Goal: Check status: Check status

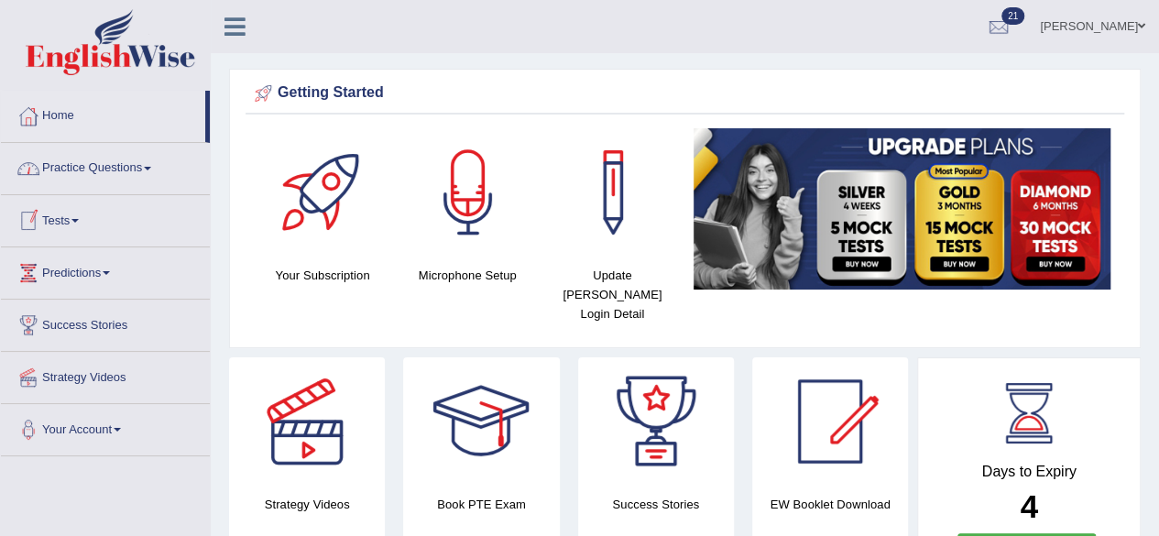
click at [90, 214] on link "Tests" at bounding box center [105, 218] width 209 height 46
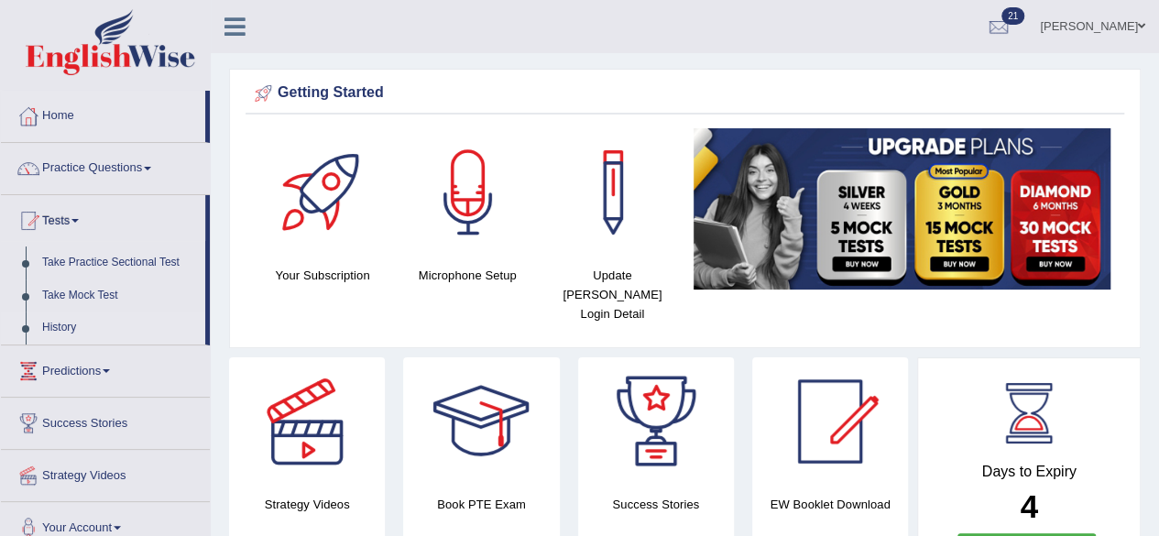
click at [63, 323] on link "History" at bounding box center [119, 328] width 171 height 33
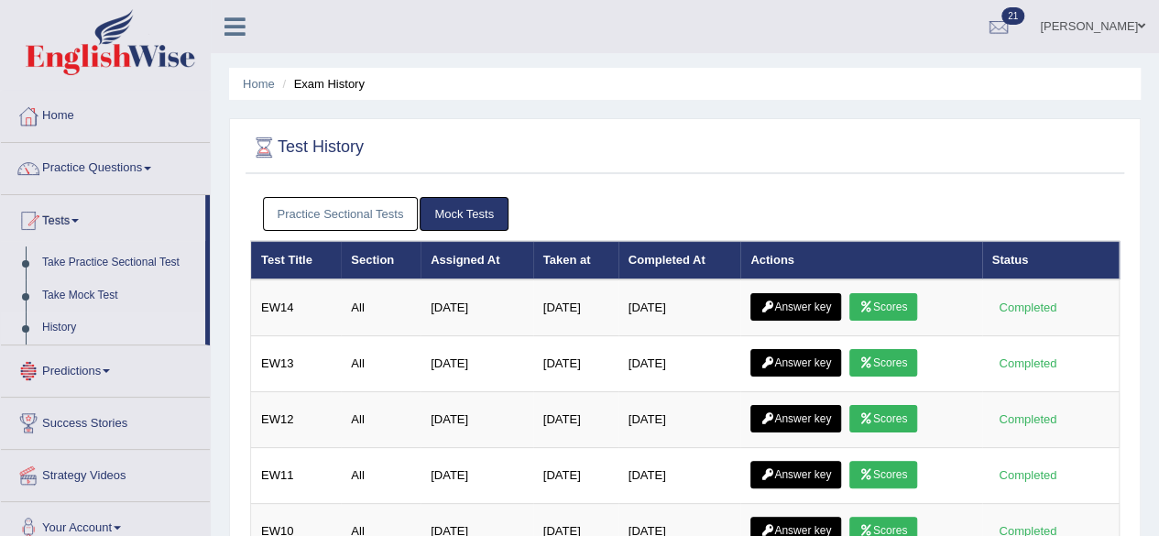
click at [71, 329] on link "History" at bounding box center [119, 328] width 171 height 33
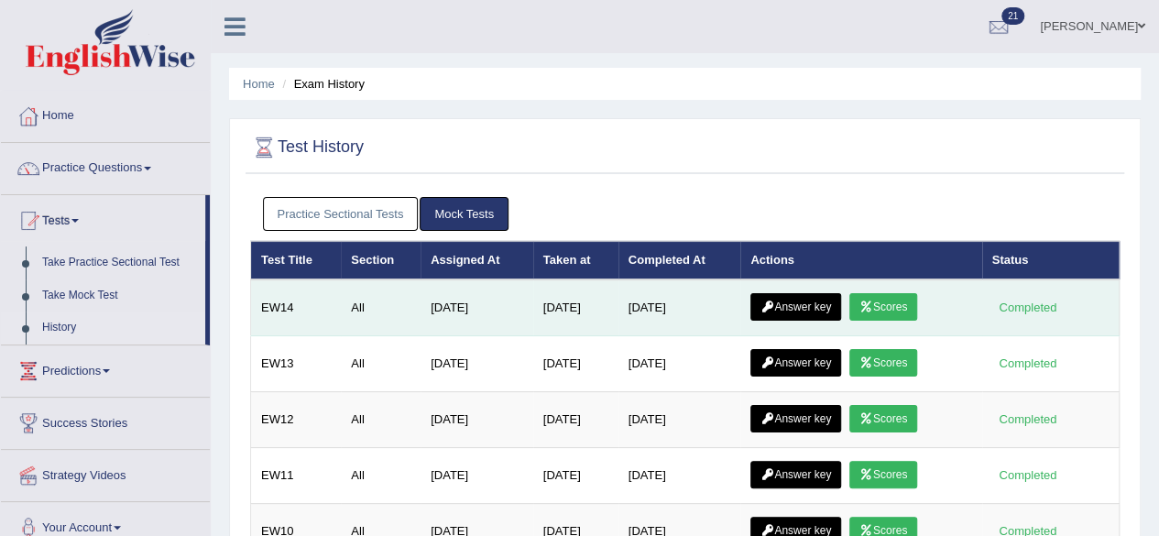
click at [897, 303] on link "Scores" at bounding box center [883, 306] width 68 height 27
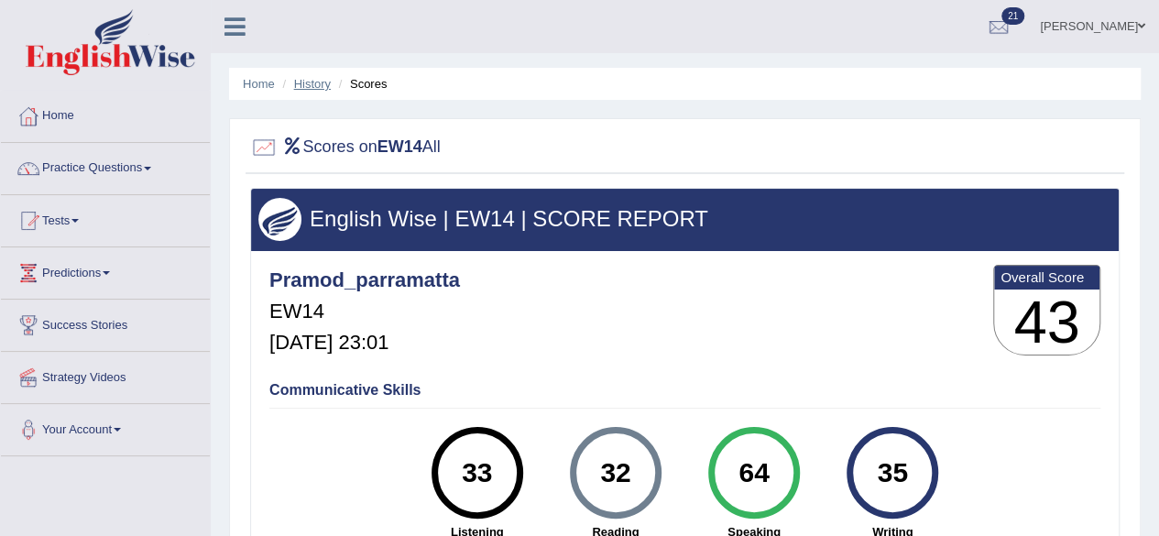
click at [314, 88] on link "History" at bounding box center [312, 84] width 37 height 14
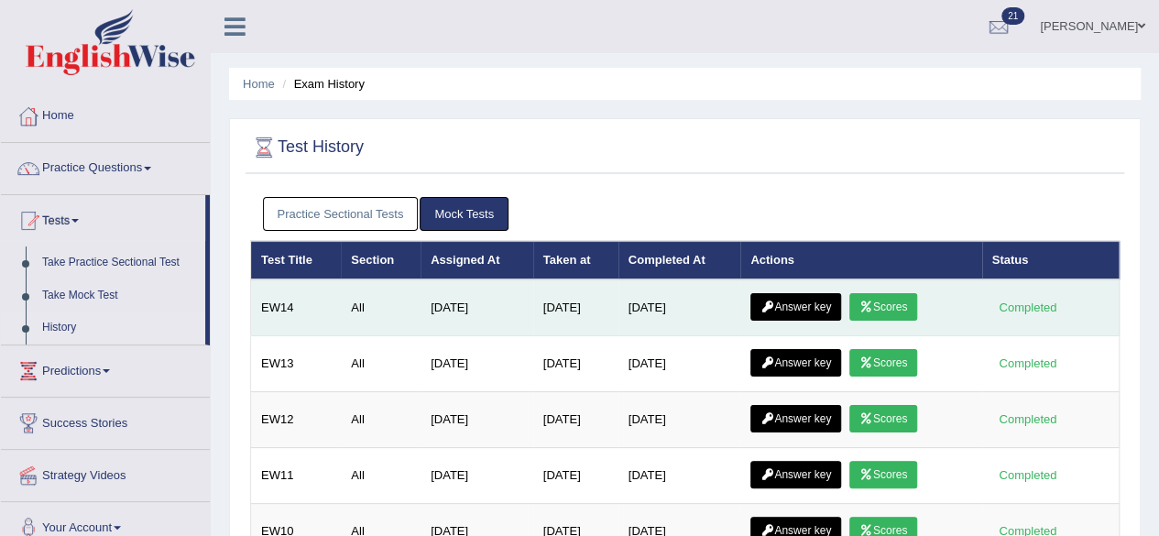
click at [828, 299] on link "Answer key" at bounding box center [795, 306] width 91 height 27
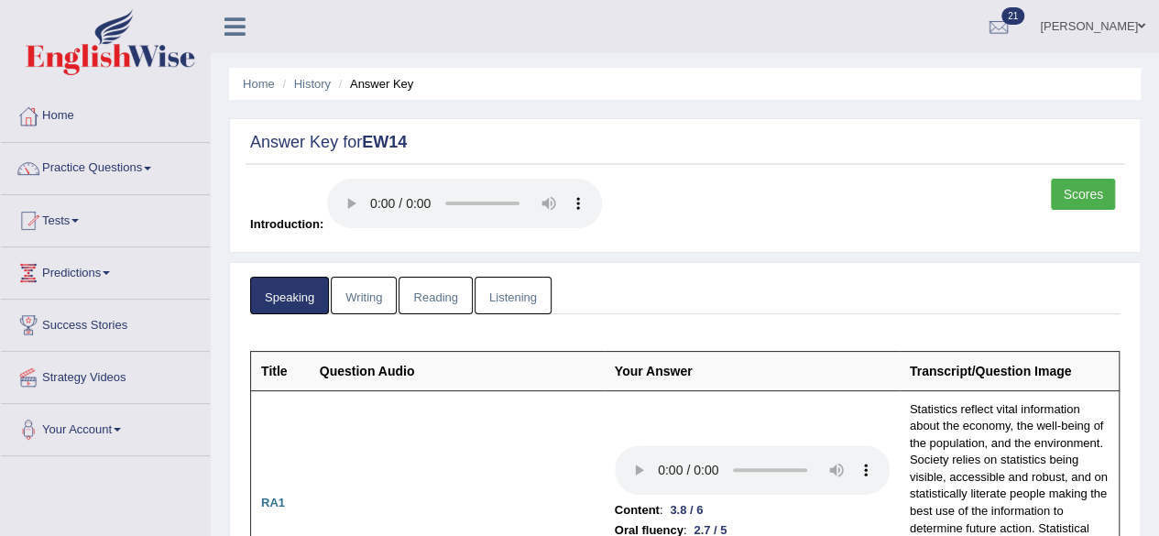
click at [381, 300] on link "Writing" at bounding box center [364, 296] width 66 height 38
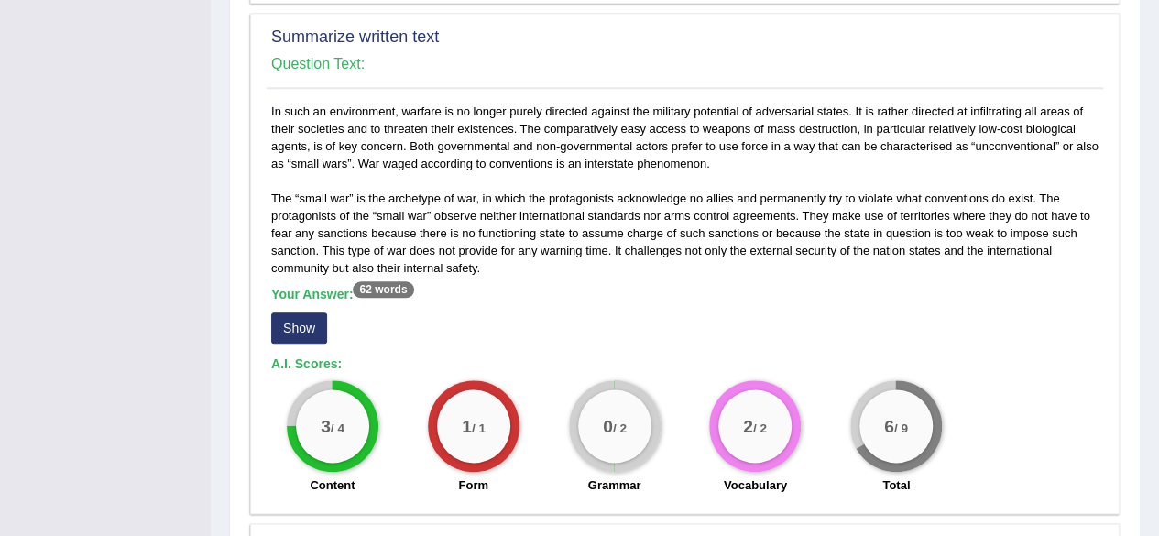
scroll to position [1008, 0]
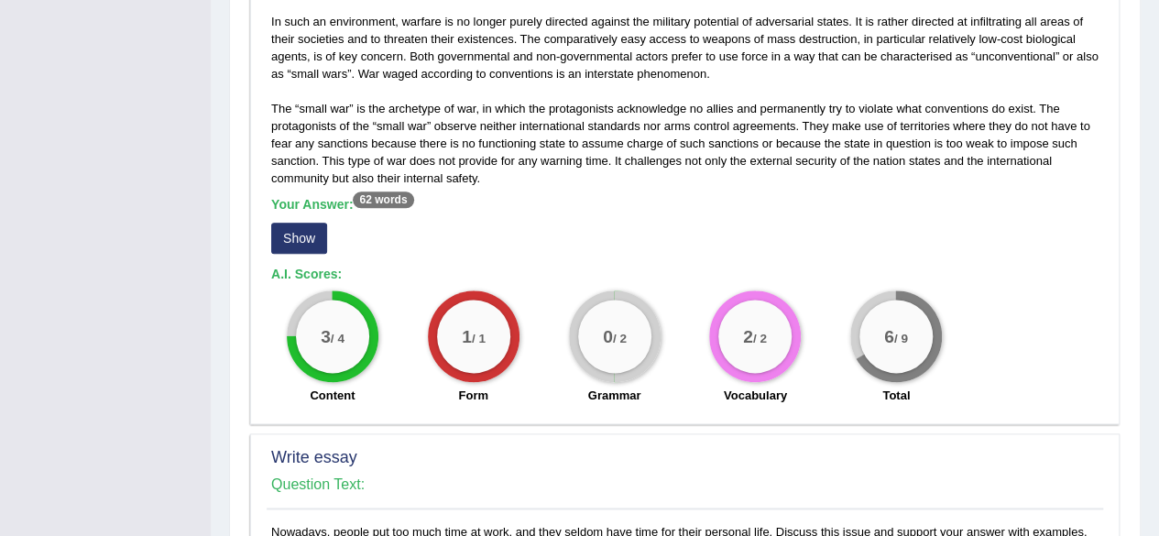
click at [294, 230] on button "Show" at bounding box center [299, 238] width 56 height 31
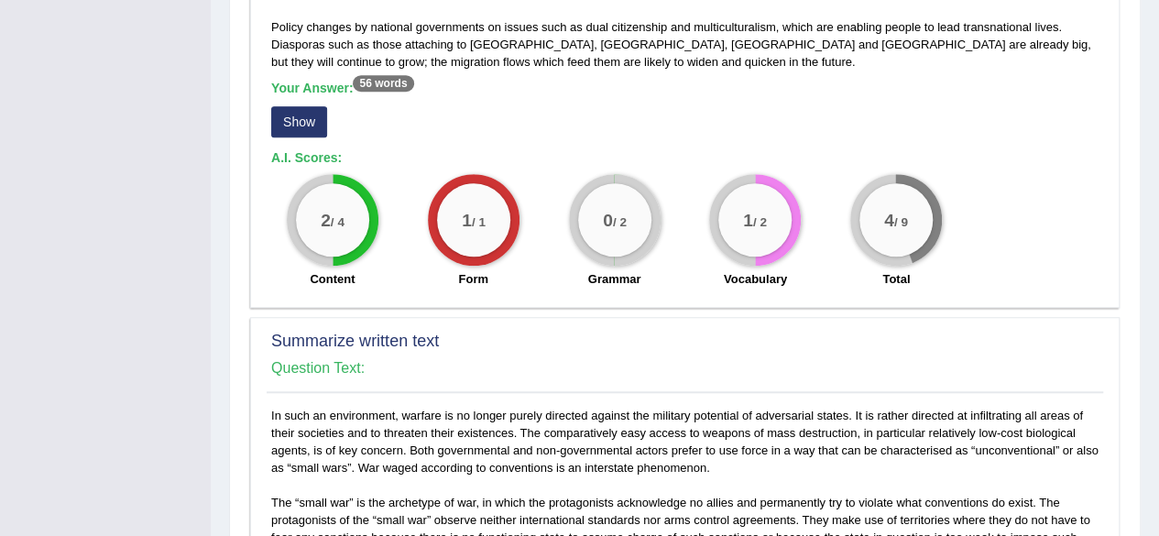
scroll to position [641, 0]
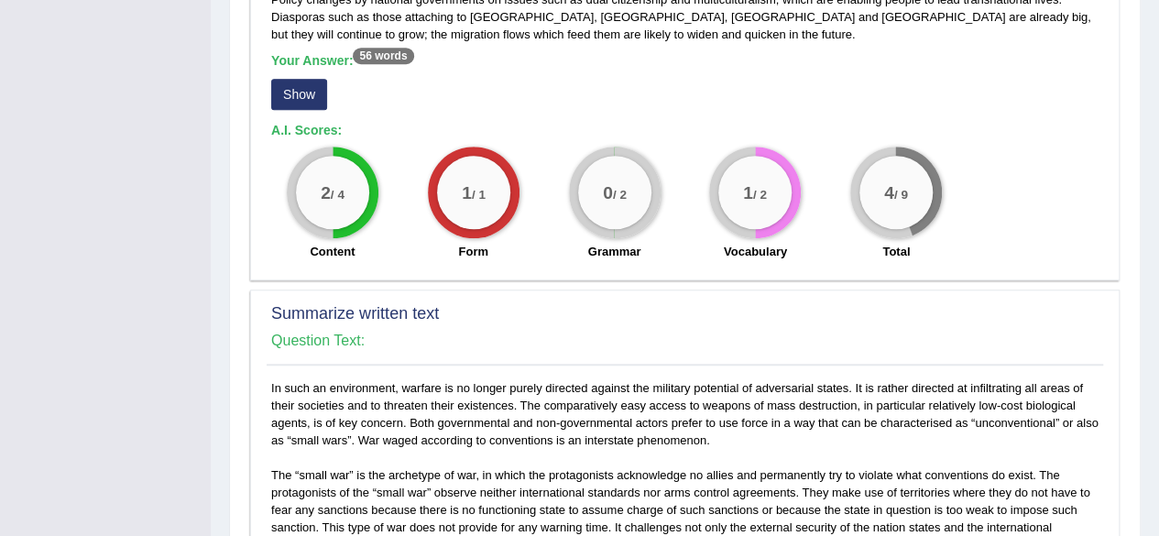
click at [299, 94] on button "Show" at bounding box center [299, 94] width 56 height 31
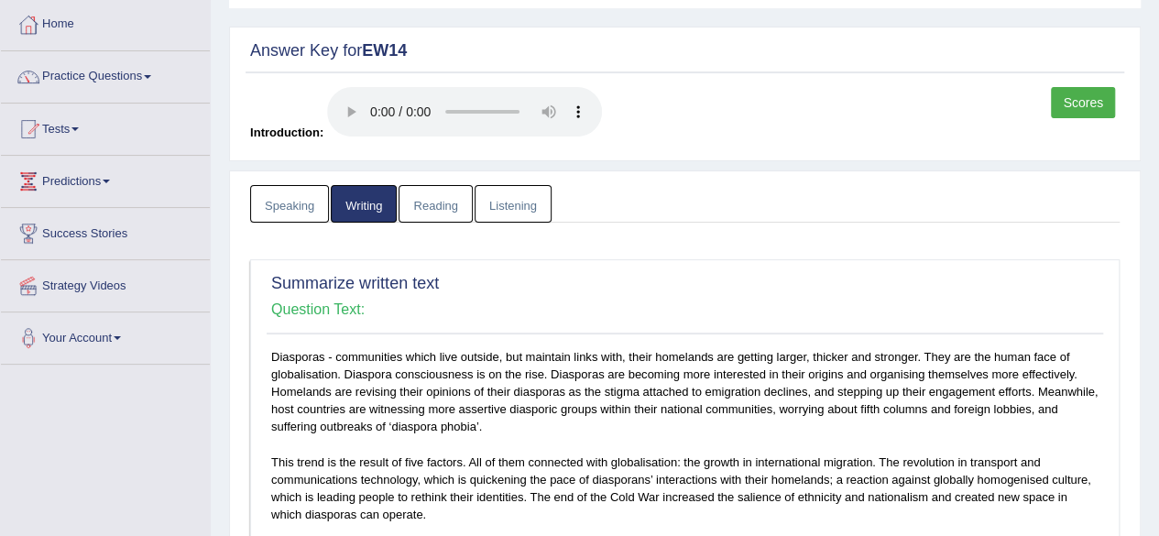
scroll to position [0, 0]
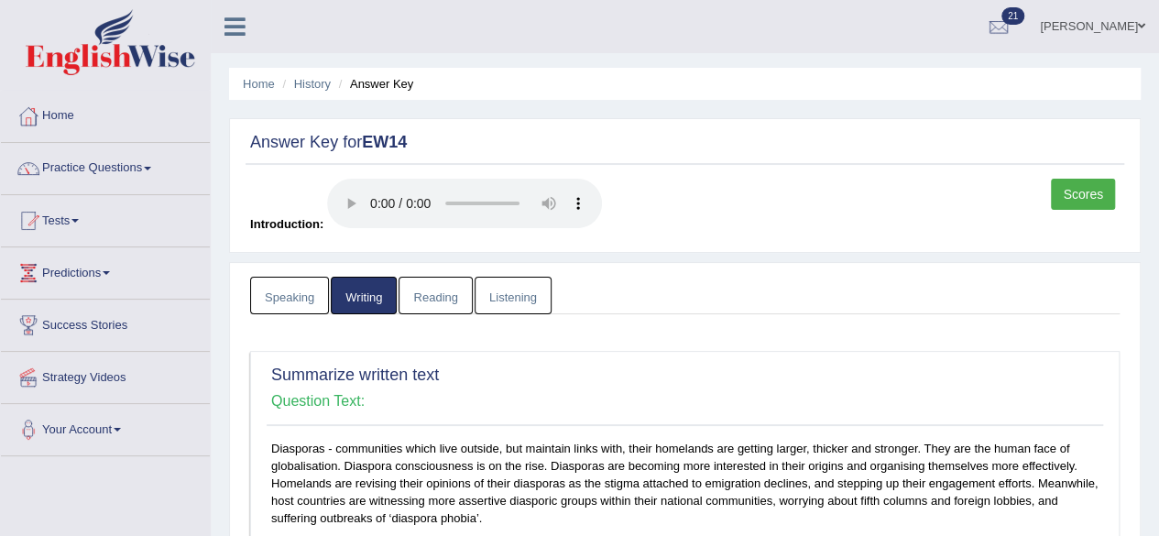
click at [448, 292] on link "Reading" at bounding box center [435, 296] width 73 height 38
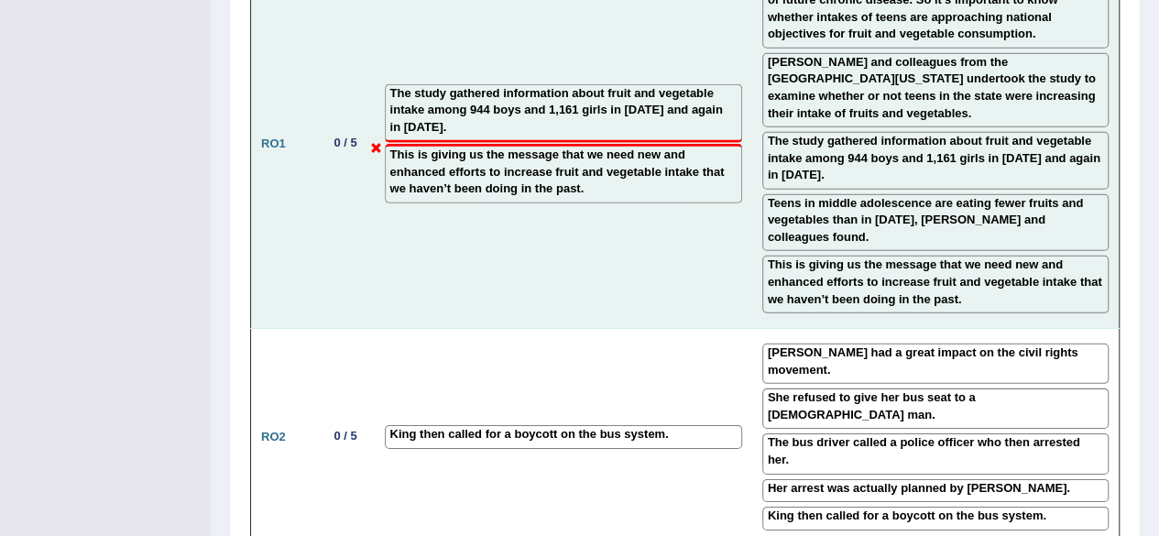
scroll to position [2657, 0]
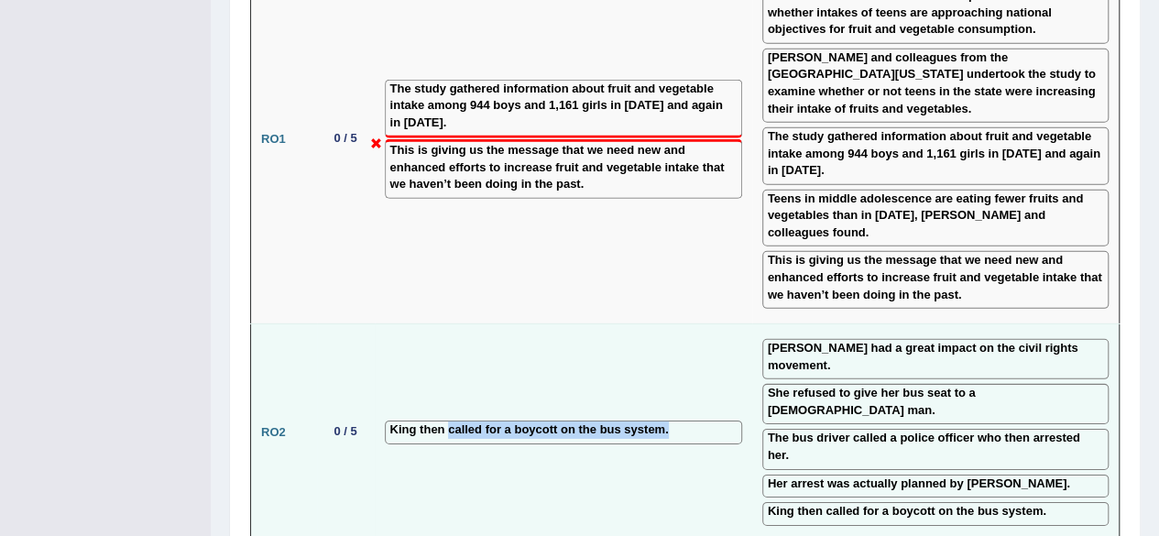
drag, startPoint x: 446, startPoint y: 281, endPoint x: 624, endPoint y: 300, distance: 178.7
click at [624, 324] on td "King then called for a boycott on the bus system." at bounding box center [564, 432] width 378 height 217
click at [627, 324] on td "King then called for a boycott on the bus system." at bounding box center [564, 432] width 378 height 217
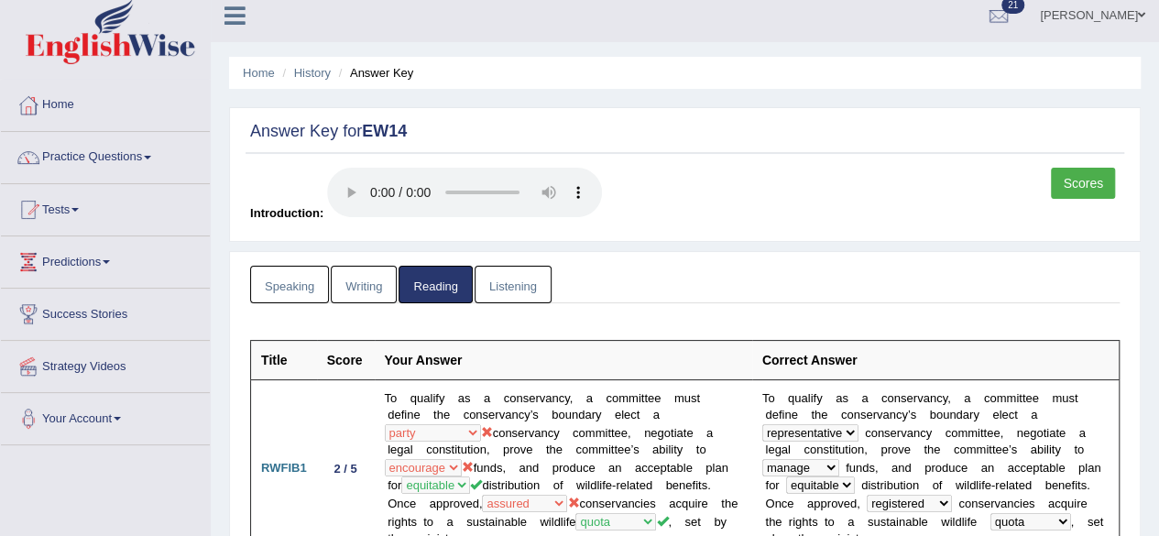
scroll to position [0, 0]
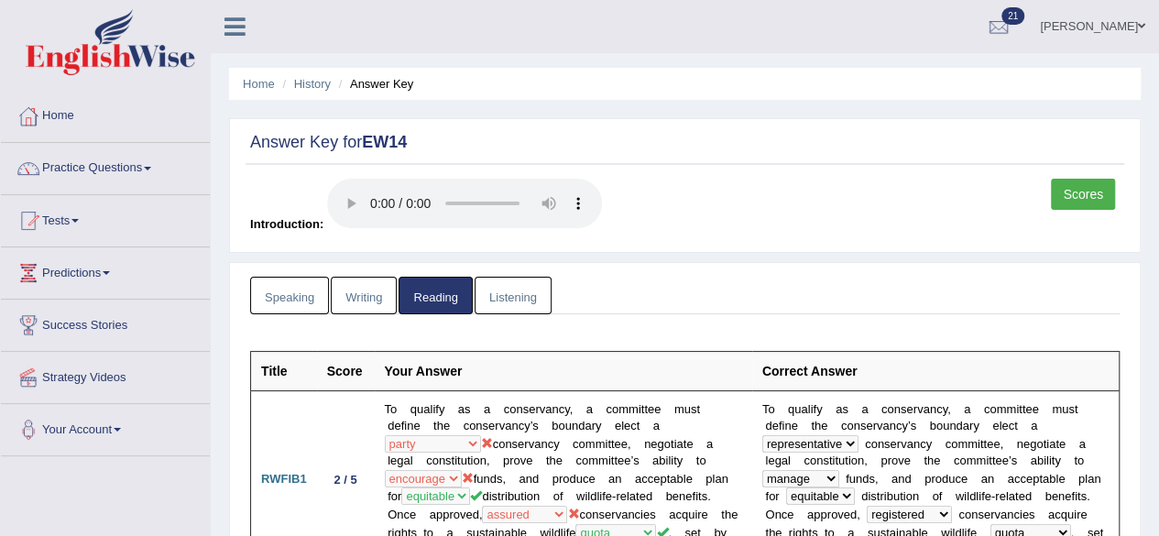
click at [358, 301] on link "Writing" at bounding box center [364, 296] width 66 height 38
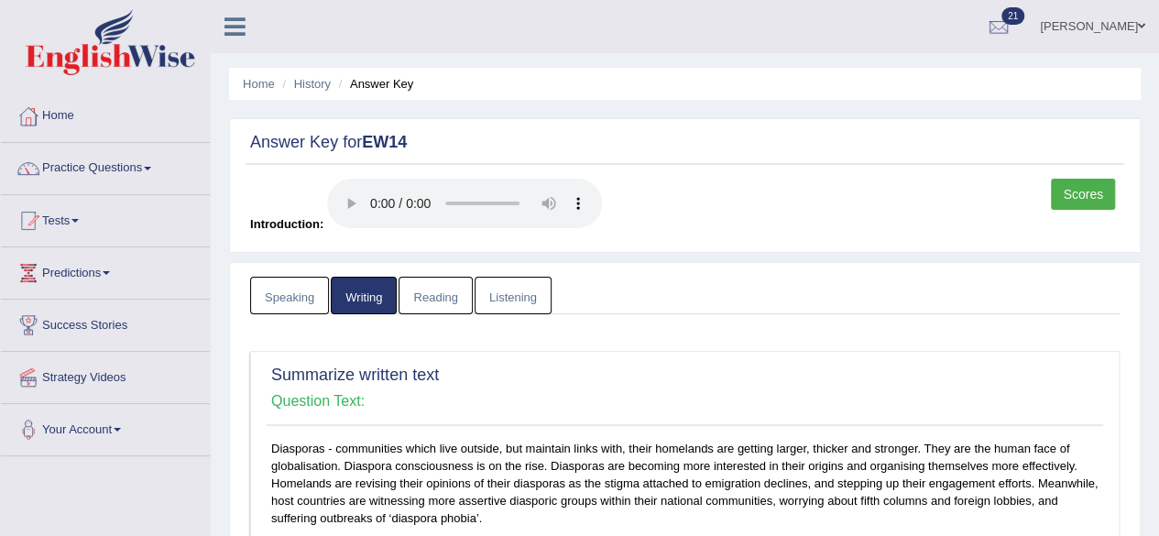
click at [530, 296] on link "Listening" at bounding box center [513, 296] width 77 height 38
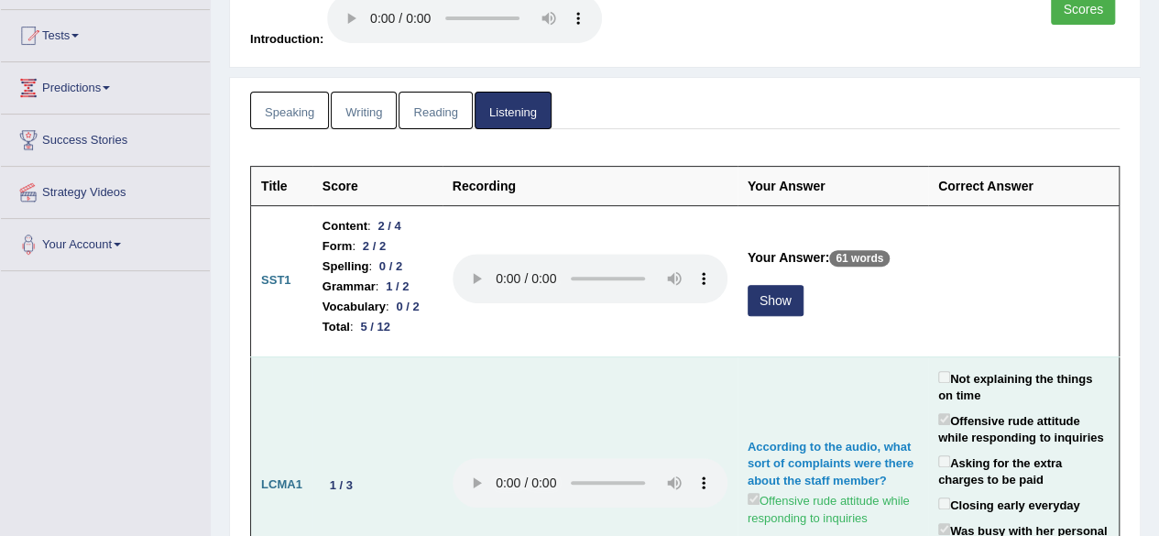
scroll to position [183, 0]
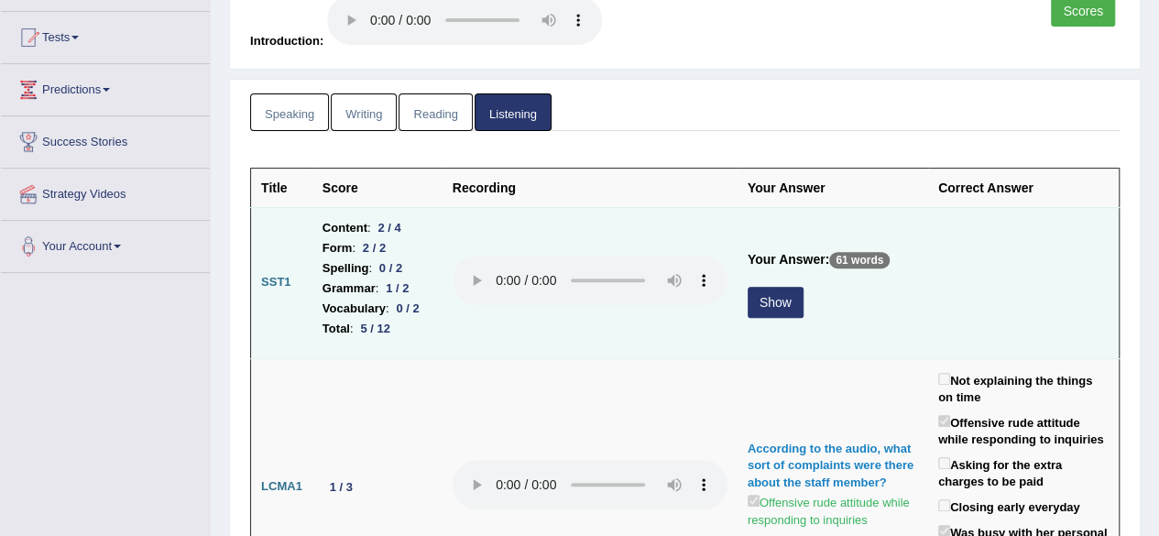
click at [779, 303] on button "Show" at bounding box center [776, 302] width 56 height 31
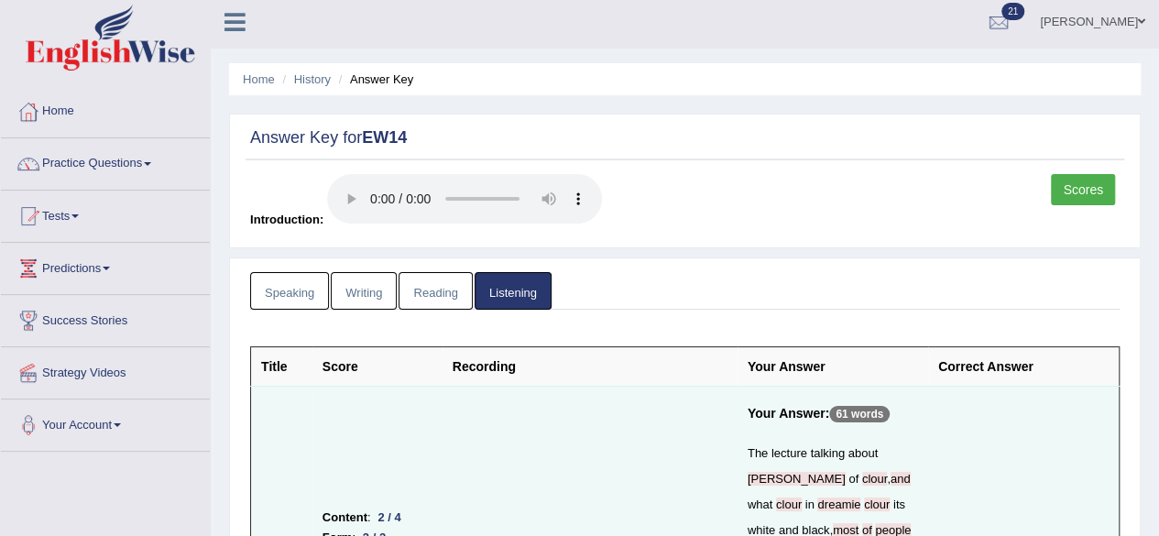
scroll to position [0, 0]
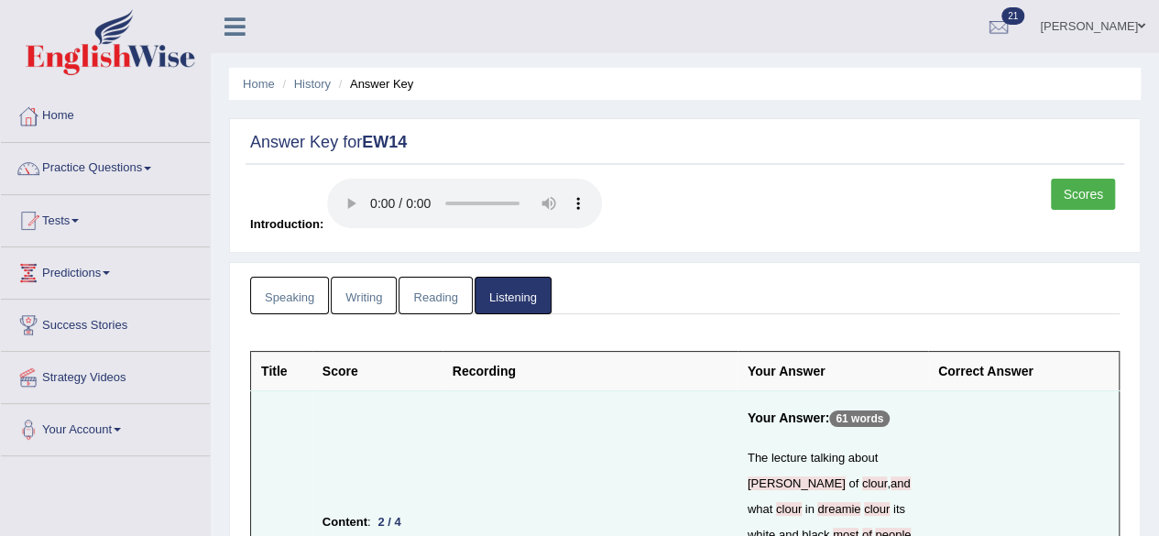
click at [290, 299] on link "Speaking" at bounding box center [289, 296] width 79 height 38
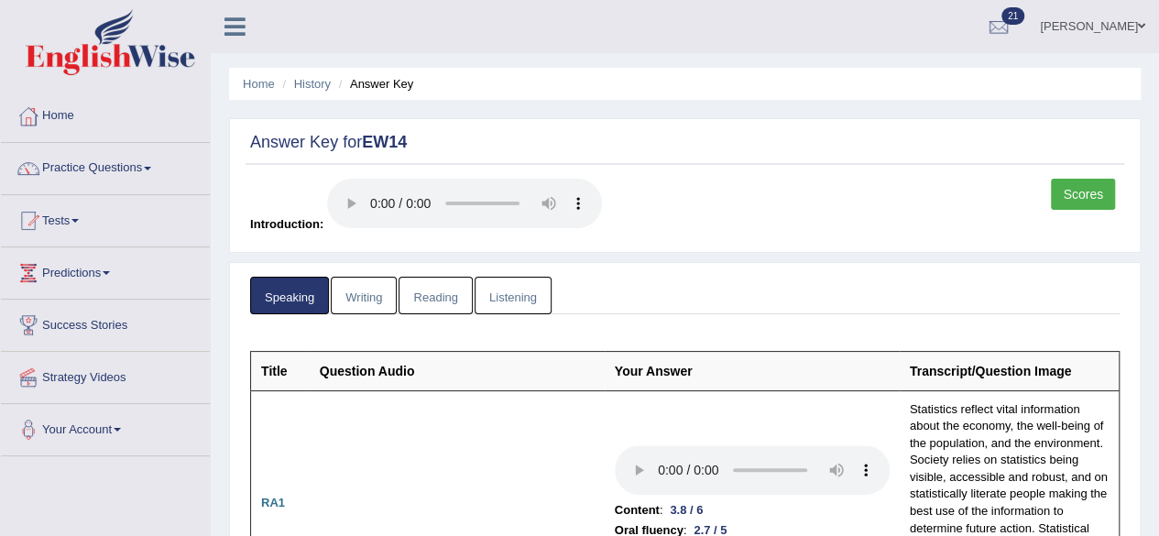
click at [367, 294] on link "Writing" at bounding box center [364, 296] width 66 height 38
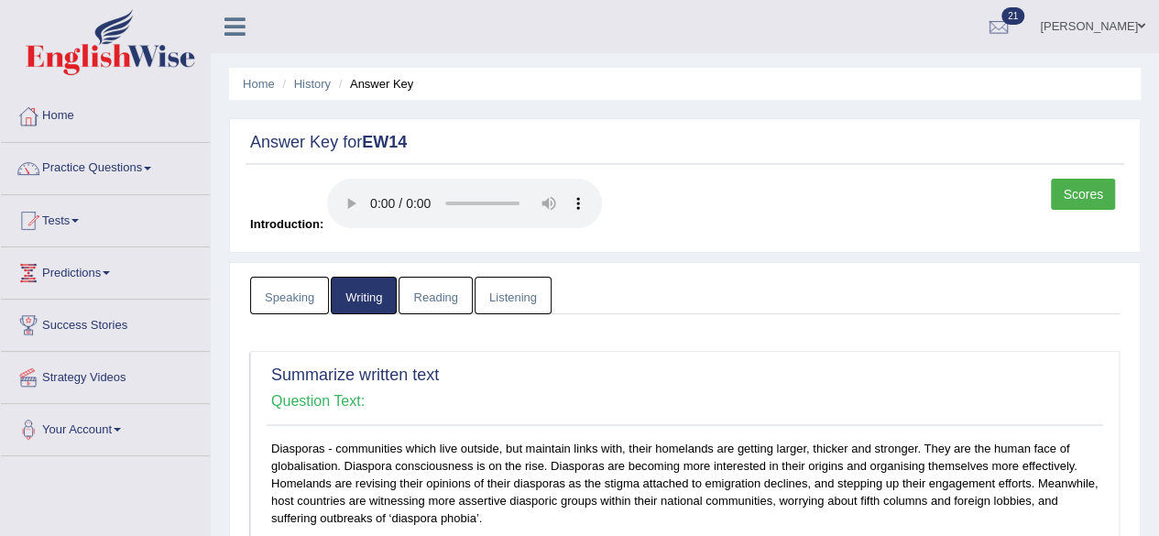
click at [440, 305] on link "Reading" at bounding box center [435, 296] width 73 height 38
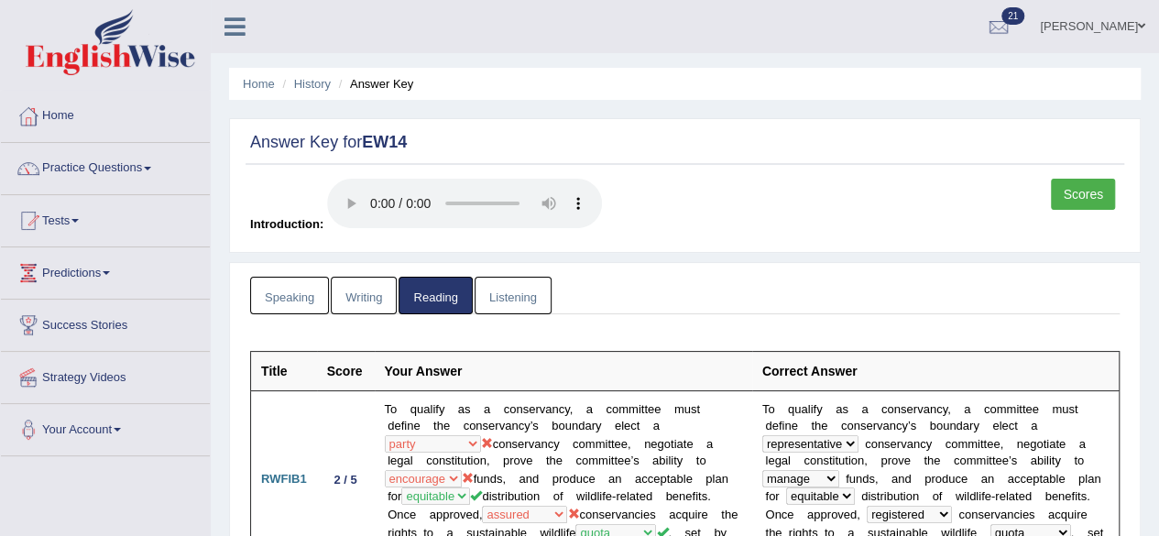
click at [1100, 195] on link "Scores" at bounding box center [1083, 194] width 64 height 31
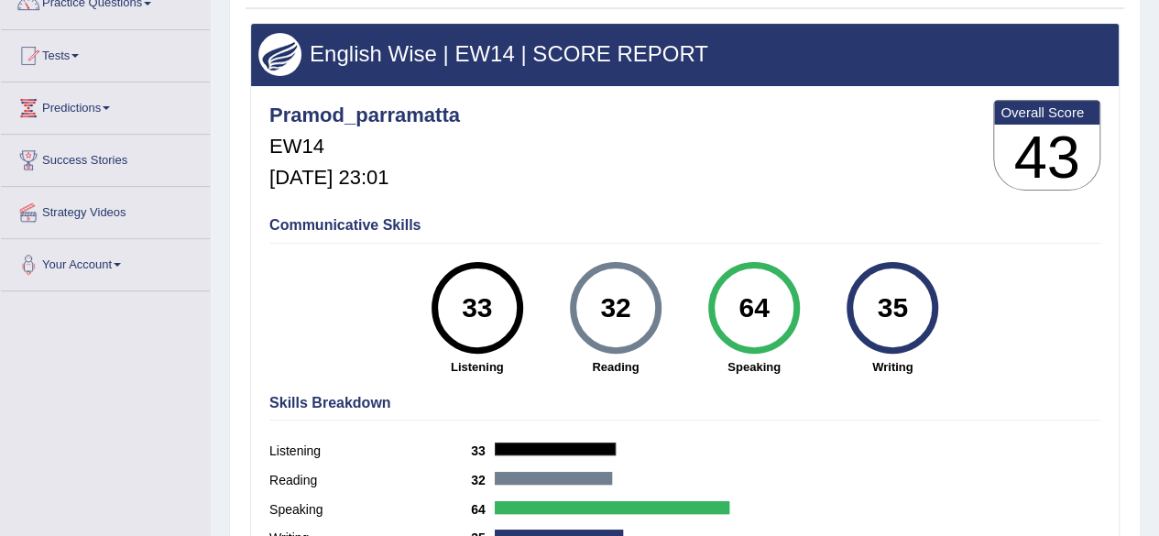
scroll to position [183, 0]
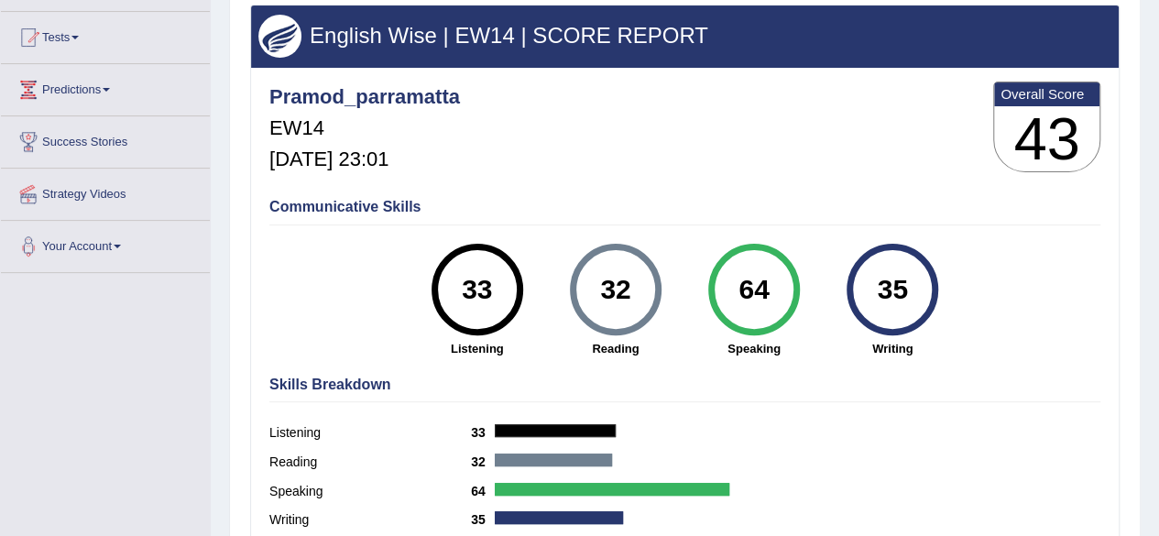
click at [616, 325] on div "32" at bounding box center [615, 289] width 67 height 77
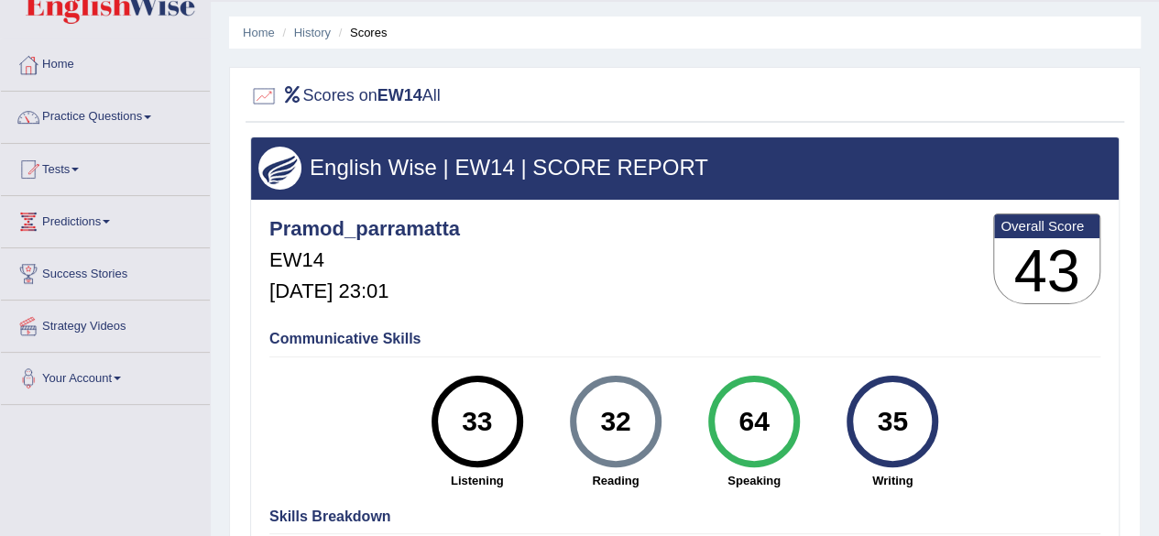
scroll to position [0, 0]
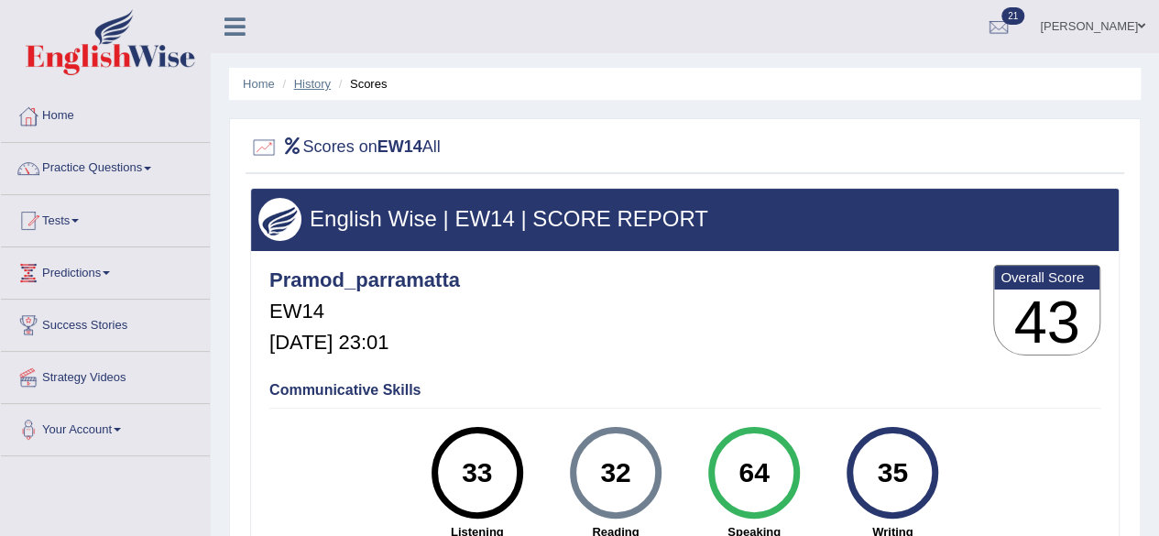
click at [324, 82] on link "History" at bounding box center [312, 84] width 37 height 14
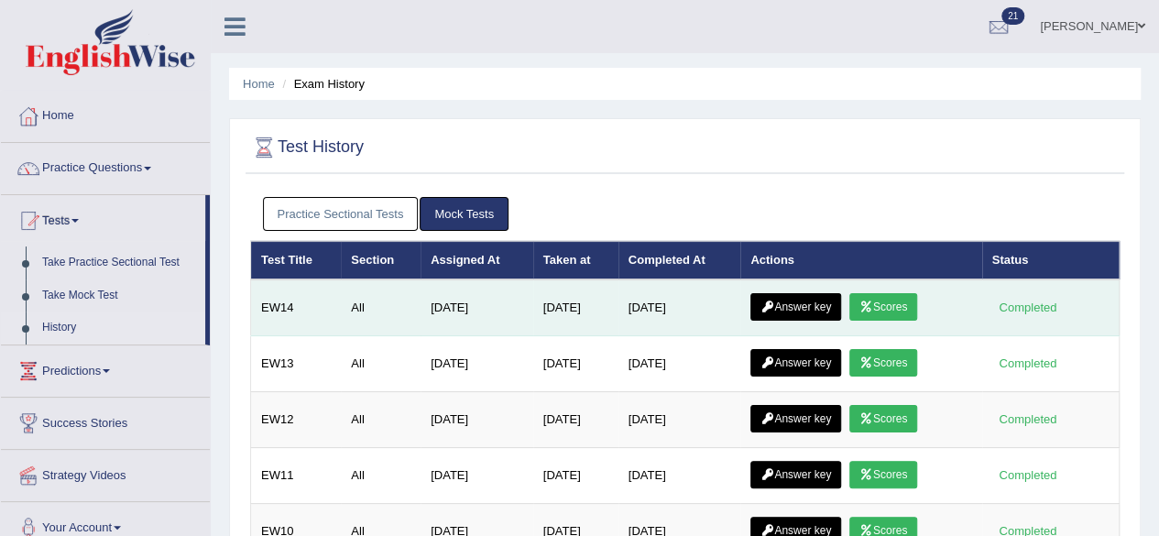
click at [821, 301] on link "Answer key" at bounding box center [795, 306] width 91 height 27
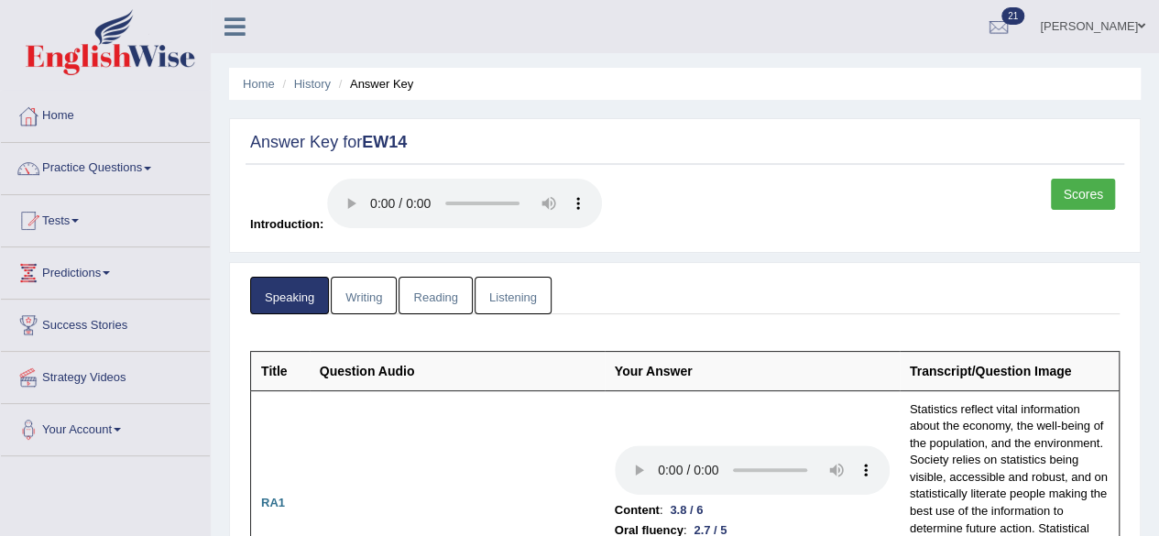
click at [363, 294] on link "Writing" at bounding box center [364, 296] width 66 height 38
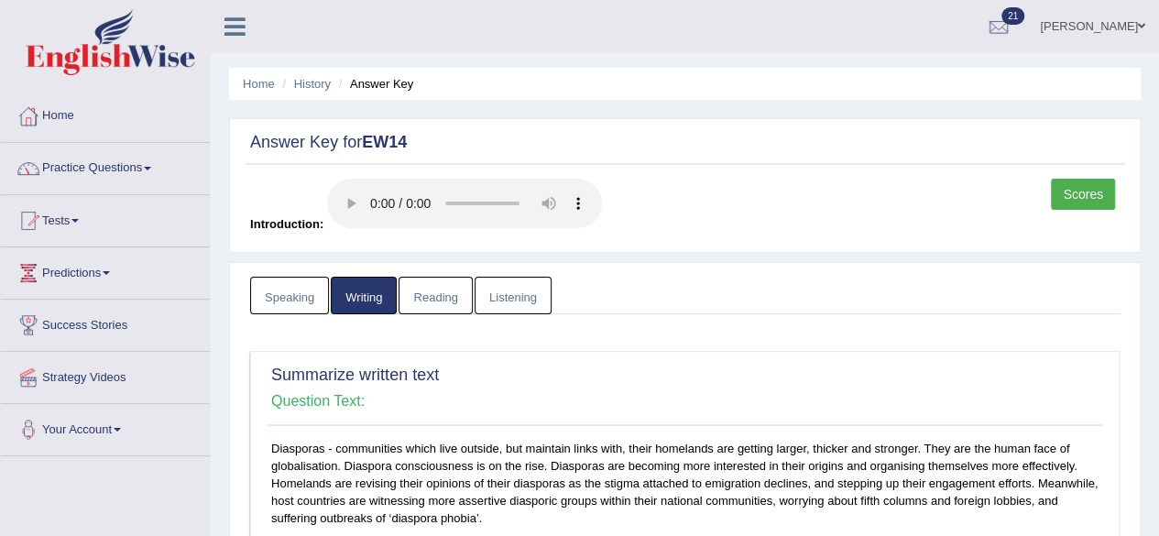
click at [444, 297] on link "Reading" at bounding box center [435, 296] width 73 height 38
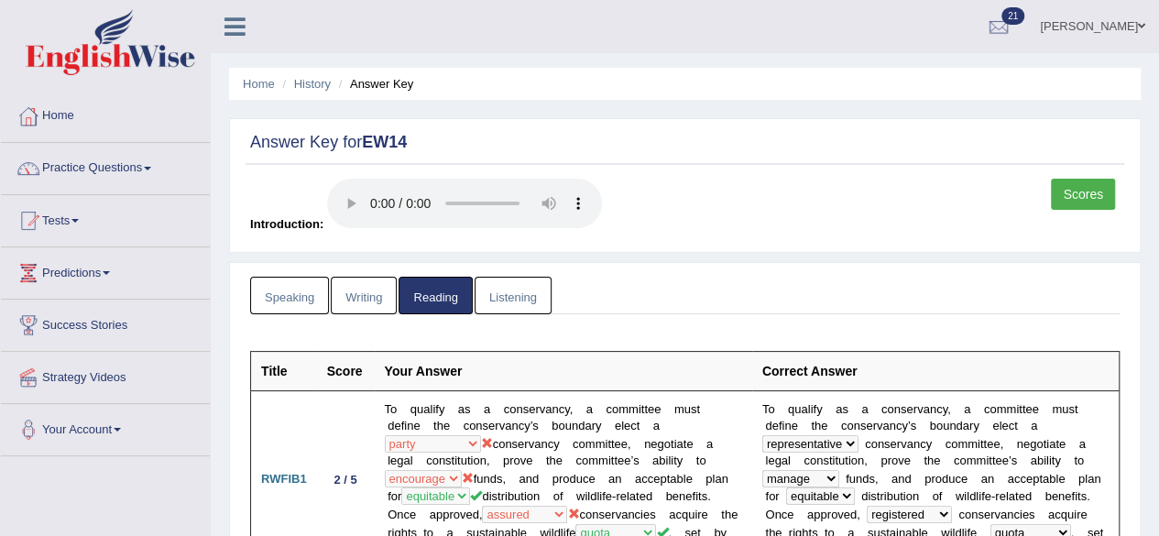
click at [539, 300] on link "Listening" at bounding box center [513, 296] width 77 height 38
